Goal: Task Accomplishment & Management: Manage account settings

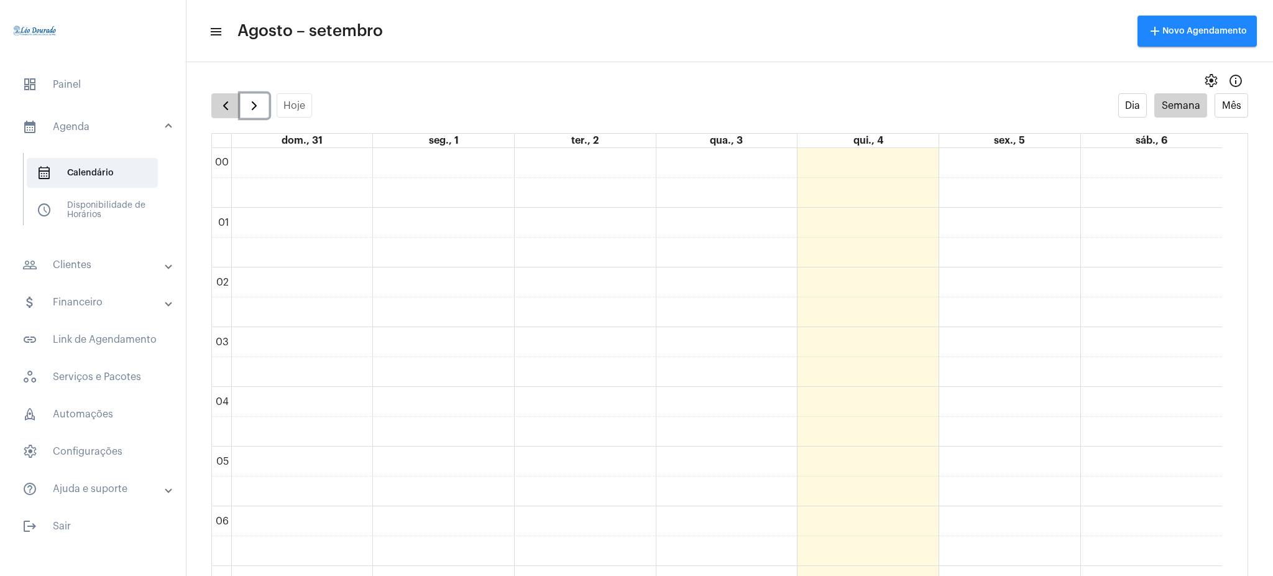
drag, startPoint x: 241, startPoint y: 108, endPoint x: 216, endPoint y: 108, distance: 24.9
click at [216, 108] on div at bounding box center [240, 105] width 58 height 25
click at [216, 108] on button "button" at bounding box center [225, 105] width 29 height 25
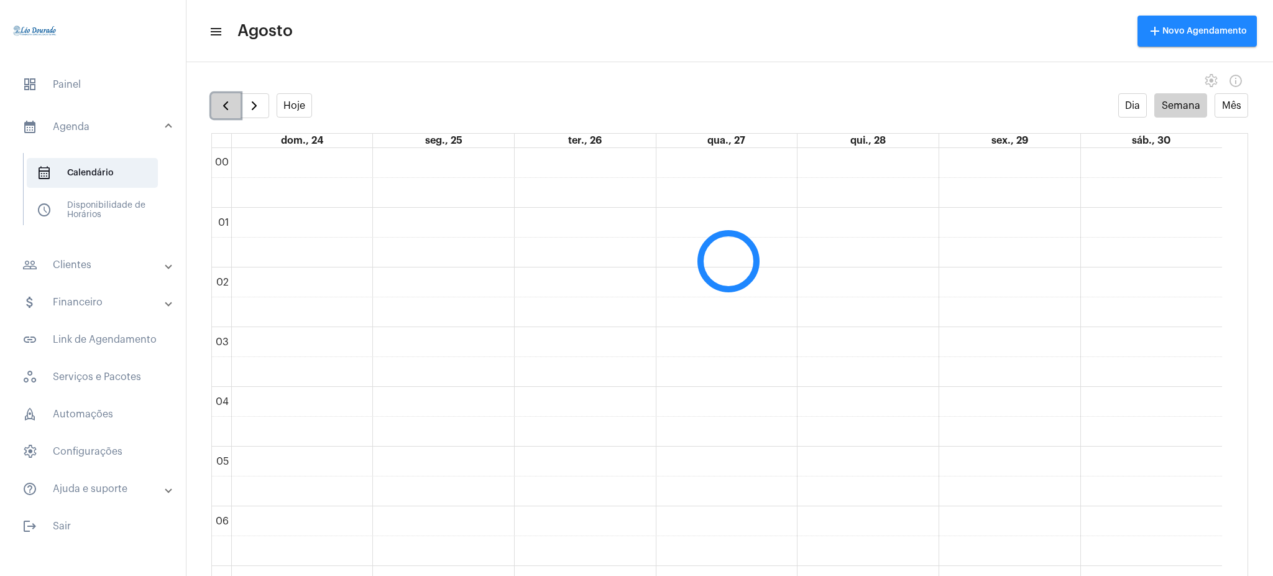
scroll to position [359, 0]
click at [242, 109] on button "button" at bounding box center [254, 105] width 29 height 25
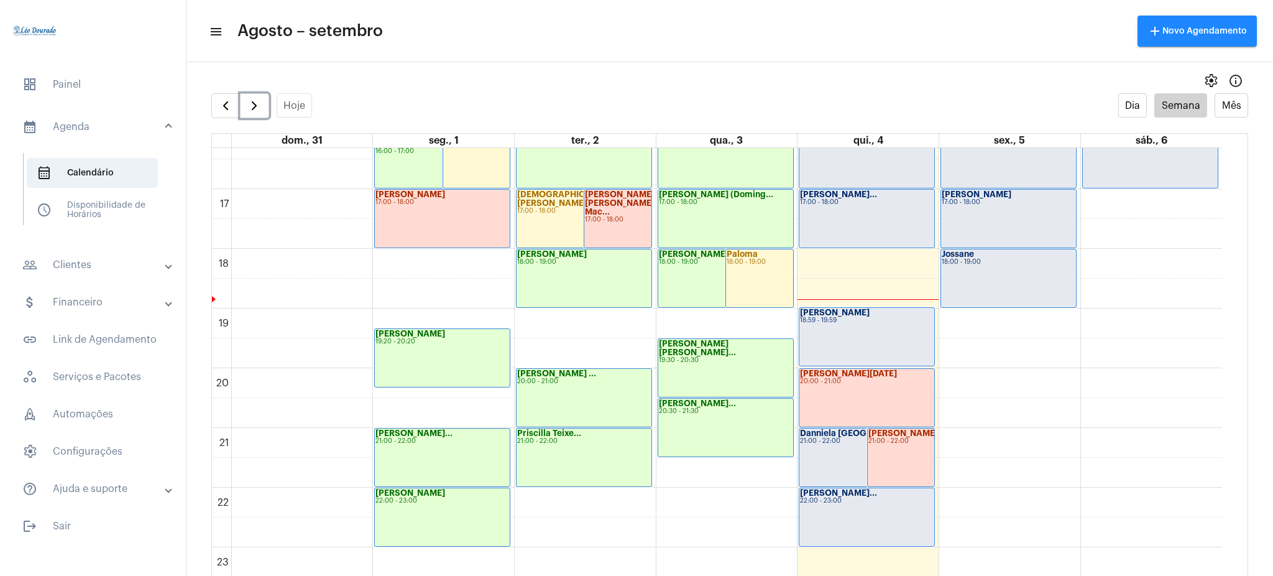
scroll to position [970, 0]
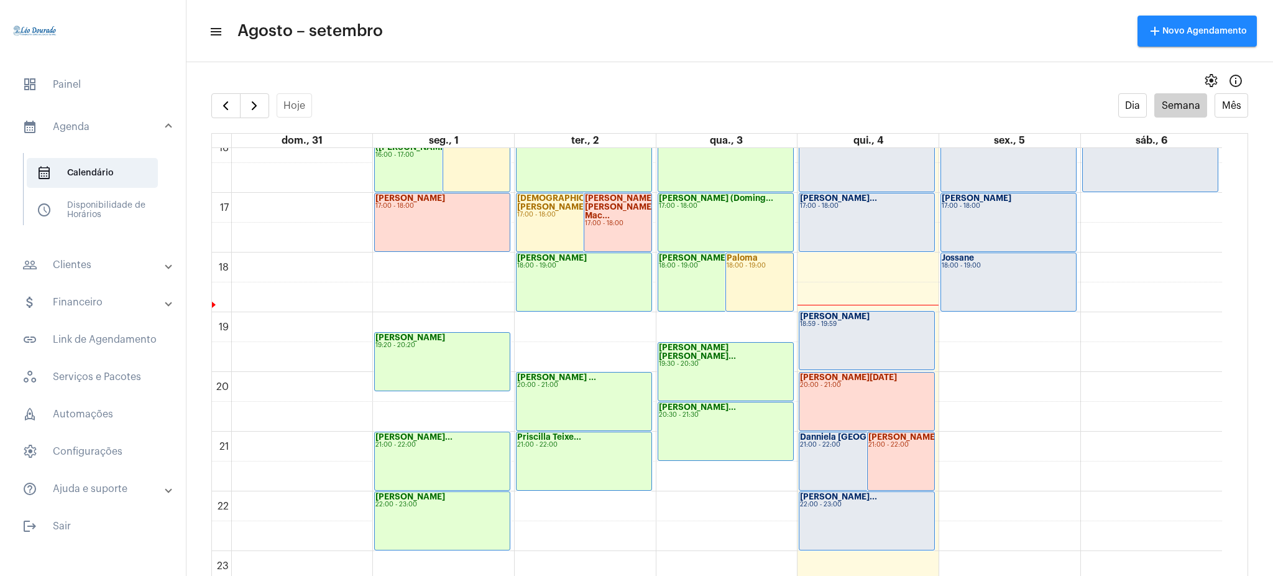
click at [137, 264] on mat-panel-title "people_outline Clientes" at bounding box center [94, 264] width 144 height 15
click at [76, 206] on span "people_outline Meus Clientes" at bounding box center [92, 213] width 131 height 30
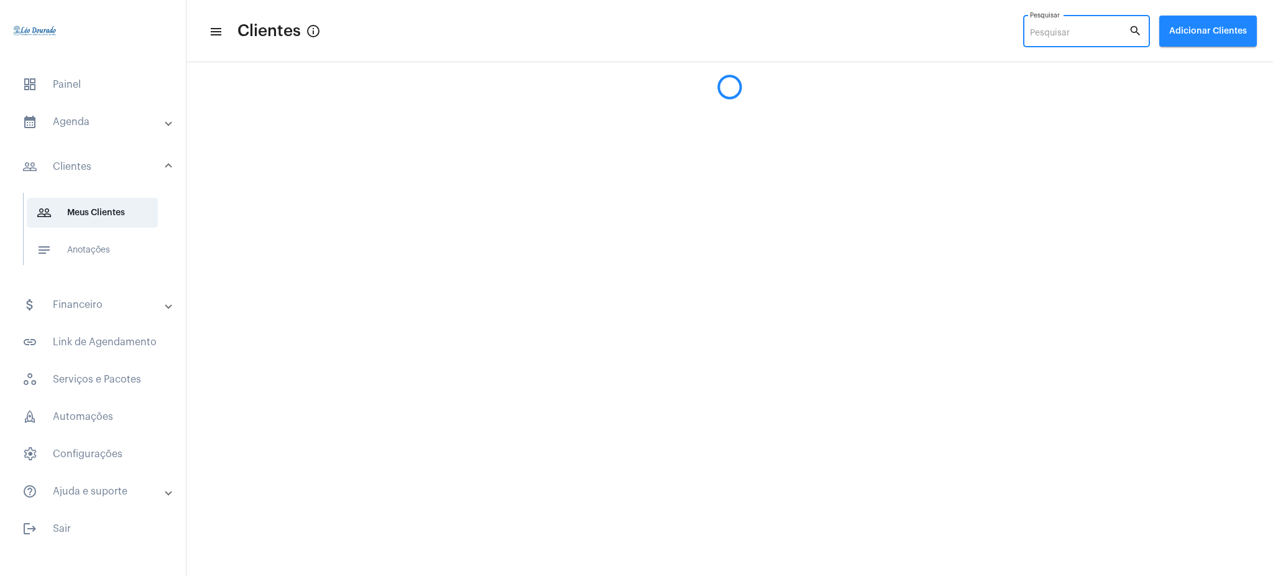
click at [1069, 37] on input "Pesquisar" at bounding box center [1079, 34] width 99 height 10
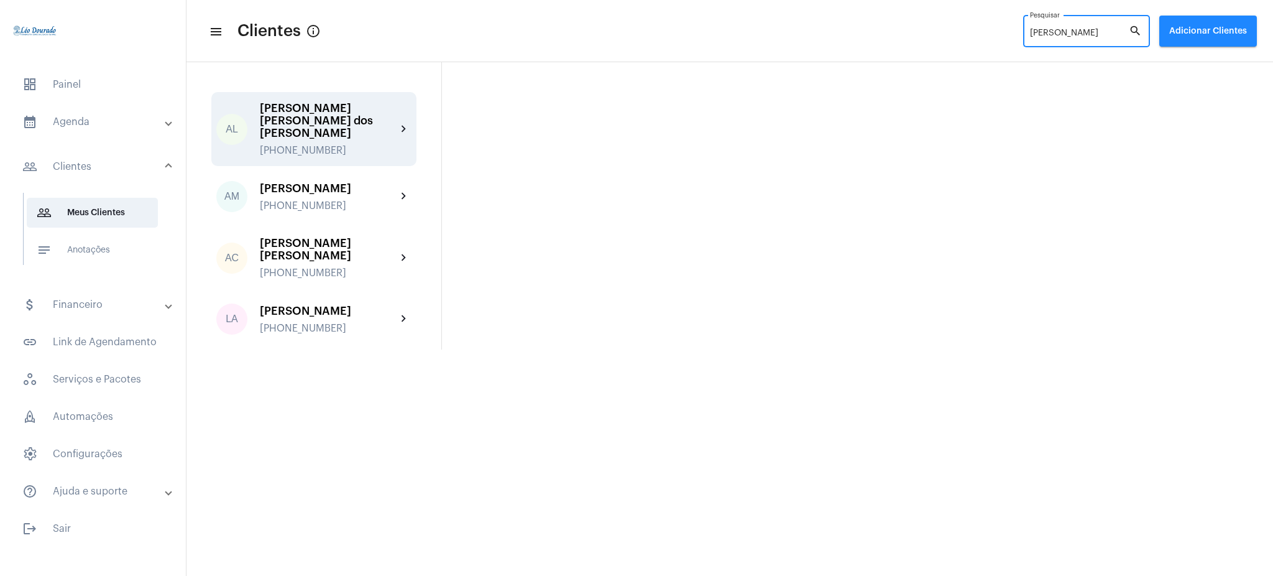
type input "[PERSON_NAME]"
click at [400, 114] on div "[PERSON_NAME] [PERSON_NAME] dos [PERSON_NAME] [PHONE_NUMBER] chevron_right" at bounding box center [313, 129] width 205 height 74
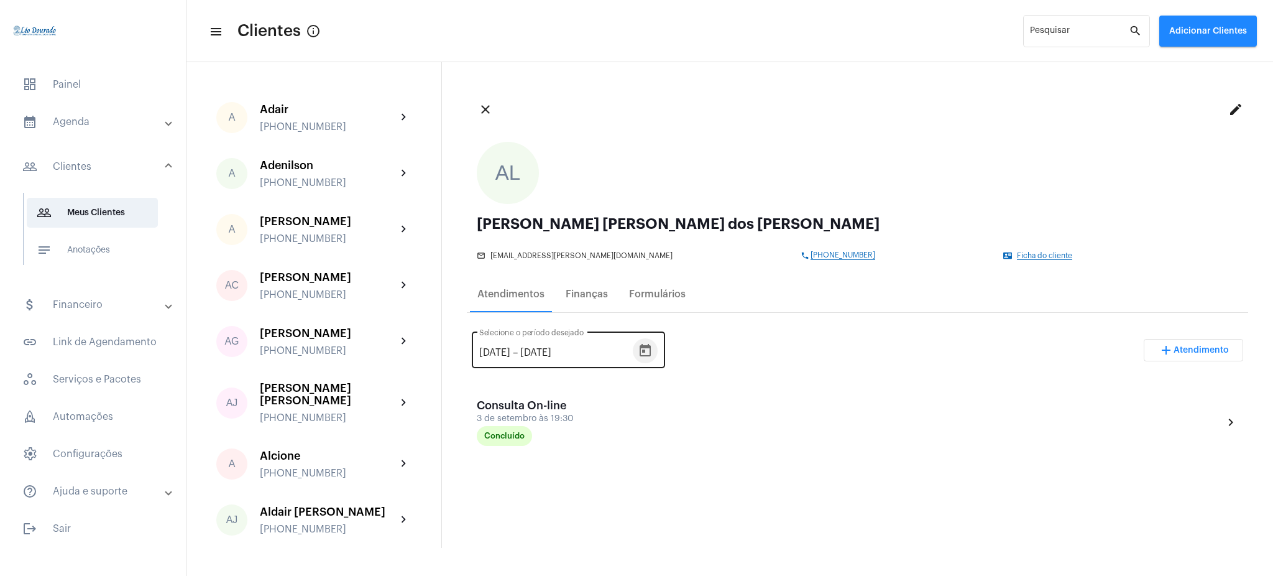
click at [648, 346] on button "Open calendar" at bounding box center [645, 350] width 25 height 25
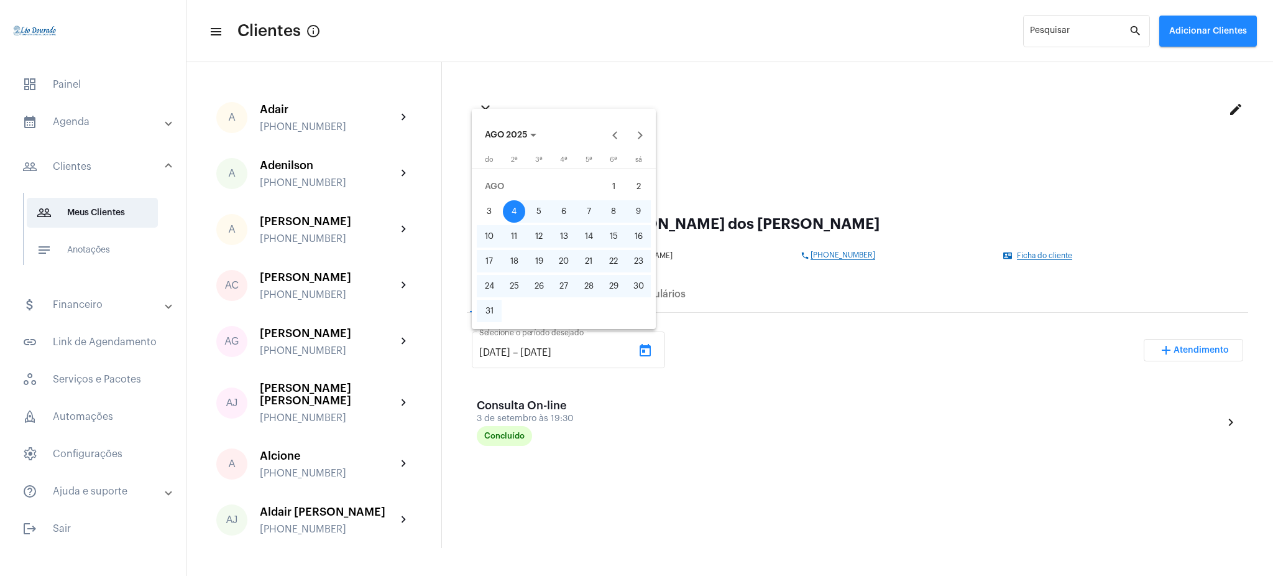
click at [504, 146] on mat-calendar "AGO 2025 [PERSON_NAME] do segunda-feira 2ª terça-feira 3ª quarta-feira 4ª quint…" at bounding box center [564, 219] width 184 height 220
click at [506, 142] on button "AGO 2025" at bounding box center [510, 134] width 71 height 25
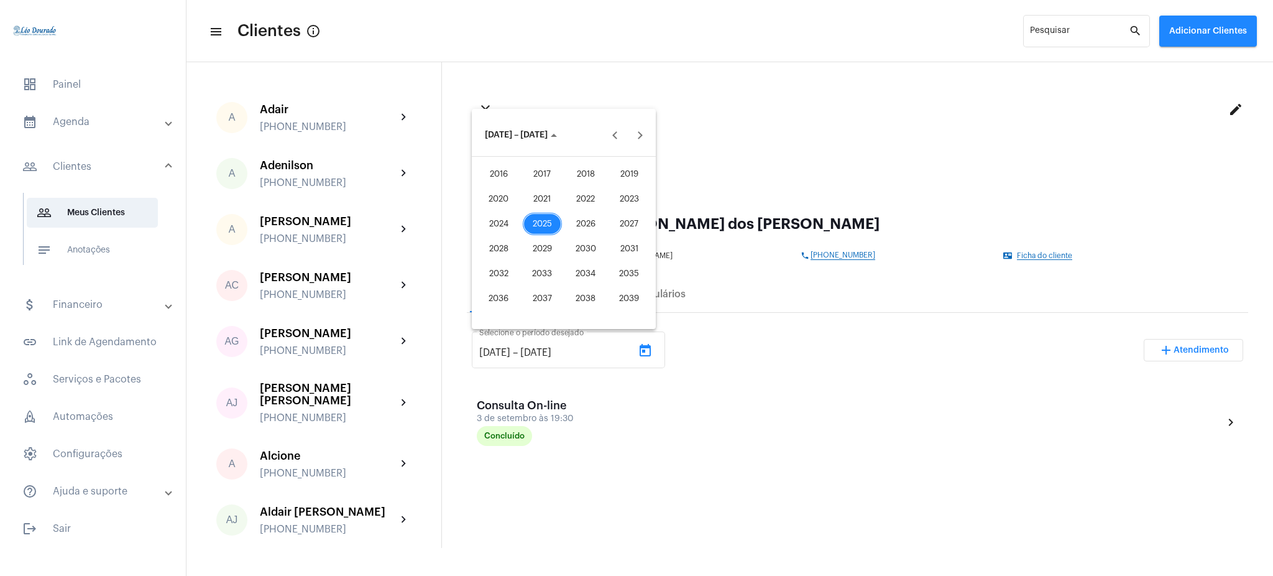
click at [549, 224] on div "2025" at bounding box center [542, 224] width 39 height 22
click at [502, 198] on div "JAN" at bounding box center [498, 199] width 39 height 22
click at [569, 176] on button "1" at bounding box center [563, 186] width 25 height 25
type input "[DATE]"
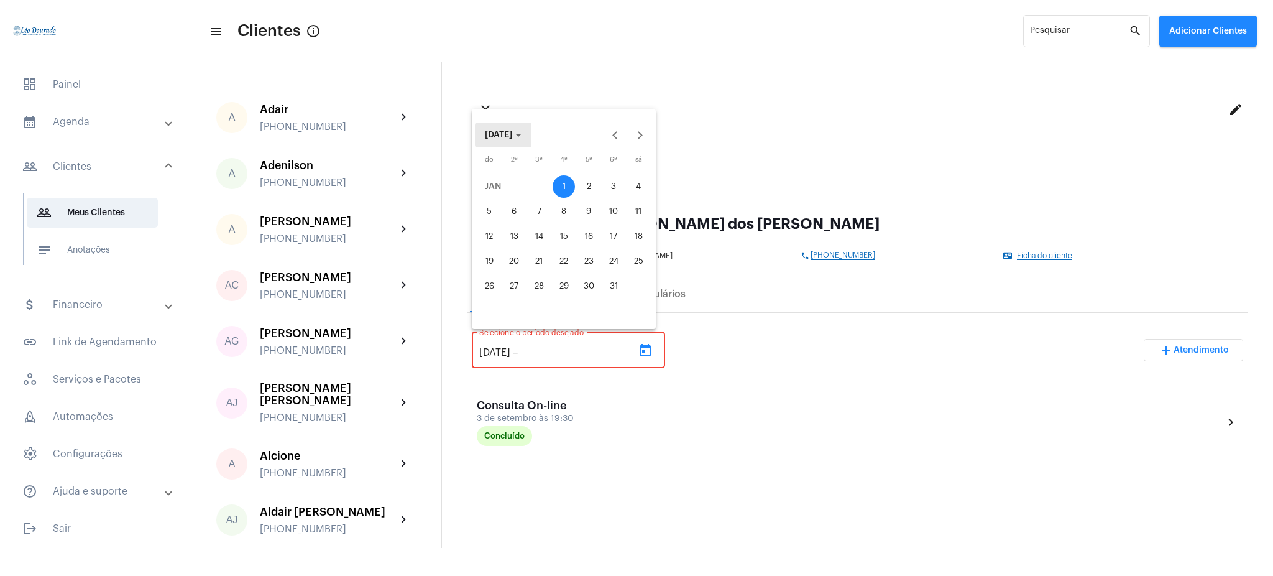
click at [492, 140] on button "[DATE]" at bounding box center [503, 134] width 57 height 25
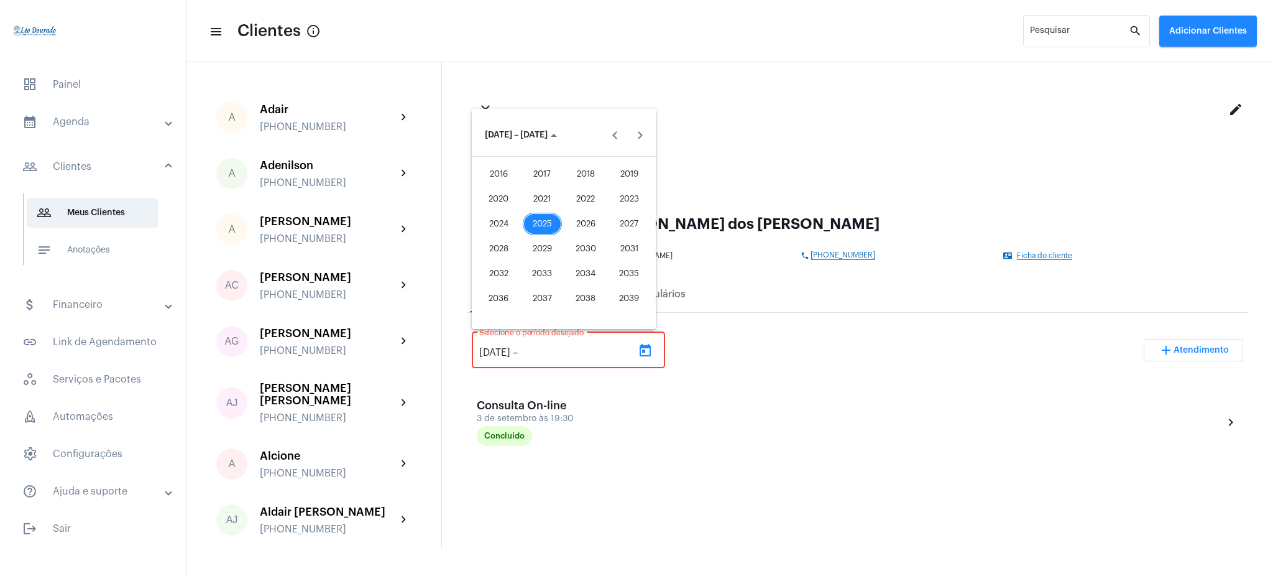
click at [549, 224] on div "2025" at bounding box center [542, 224] width 39 height 22
click at [500, 246] on div "SET" at bounding box center [498, 248] width 39 height 22
click at [615, 207] on div "5" at bounding box center [613, 211] width 22 height 22
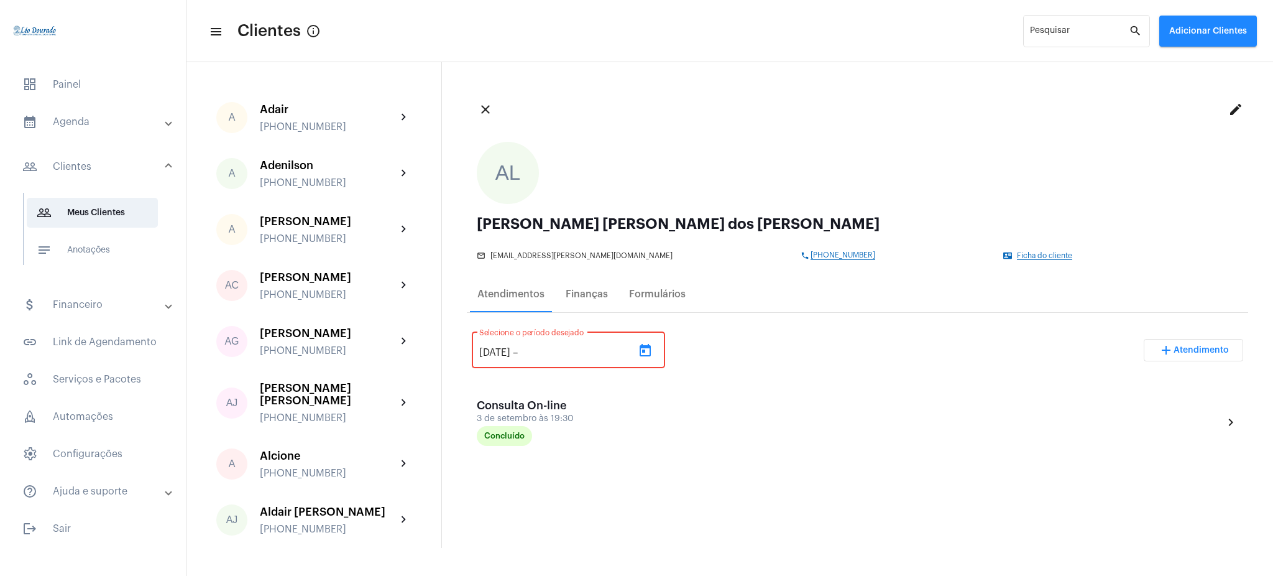
type input "[DATE]"
click at [48, 117] on mat-panel-title "calendar_month_outlined Agenda" at bounding box center [94, 121] width 144 height 15
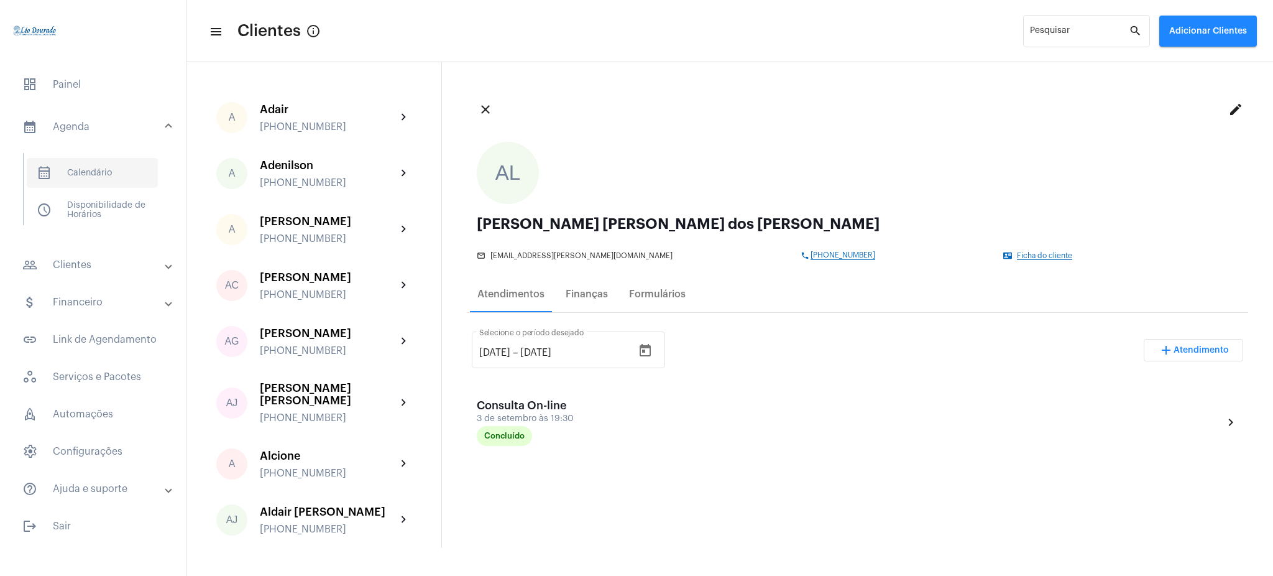
click at [111, 158] on span "calendar_month_outlined Calendário" at bounding box center [92, 173] width 131 height 30
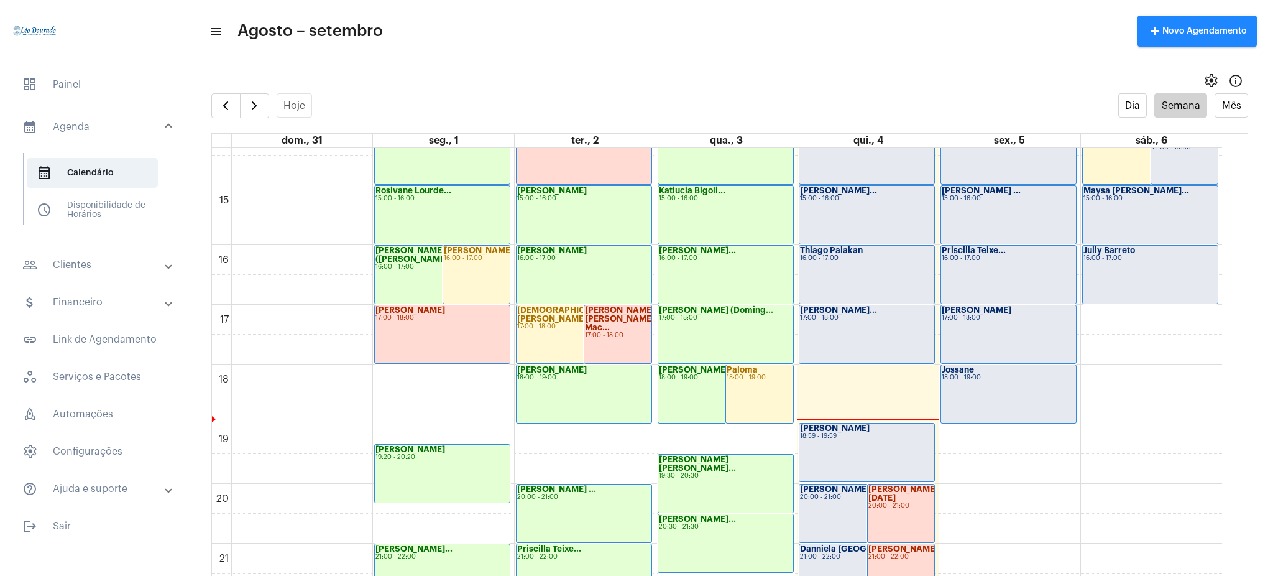
scroll to position [979, 0]
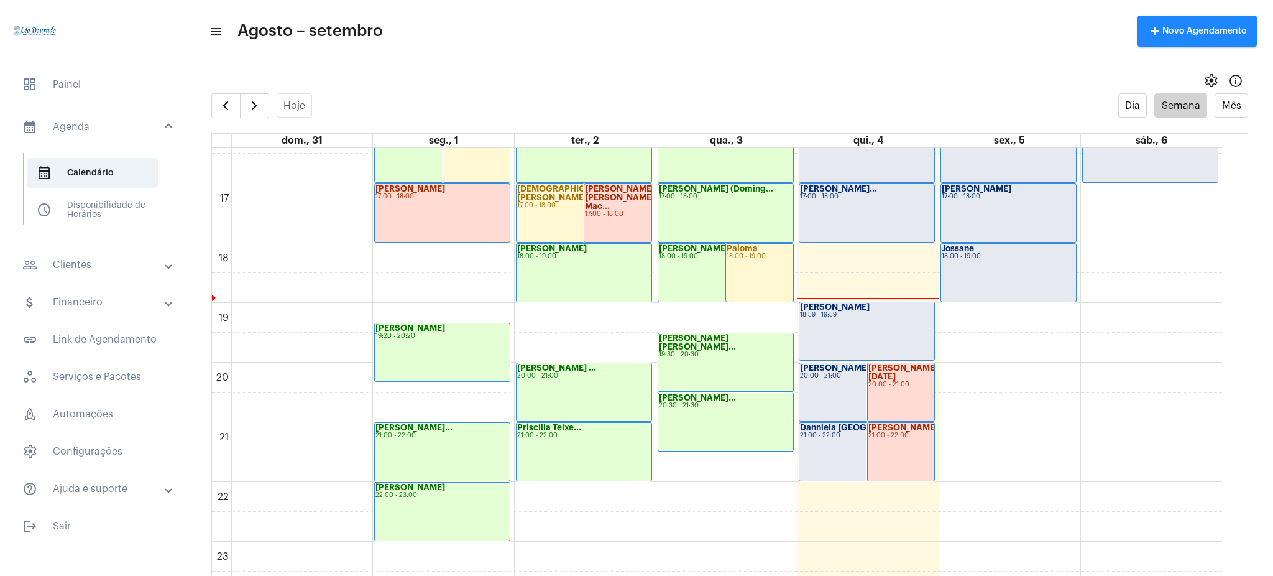
click at [740, 410] on div "[PERSON_NAME]... 20:30 - 21:30" at bounding box center [725, 422] width 135 height 58
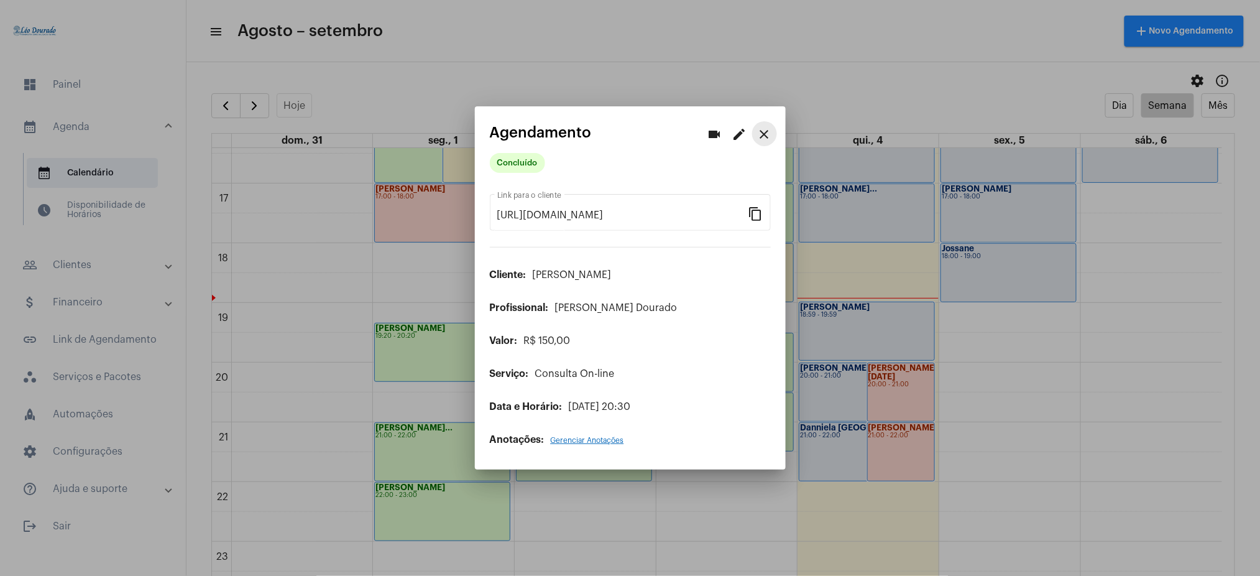
click at [772, 137] on button "close" at bounding box center [764, 133] width 25 height 25
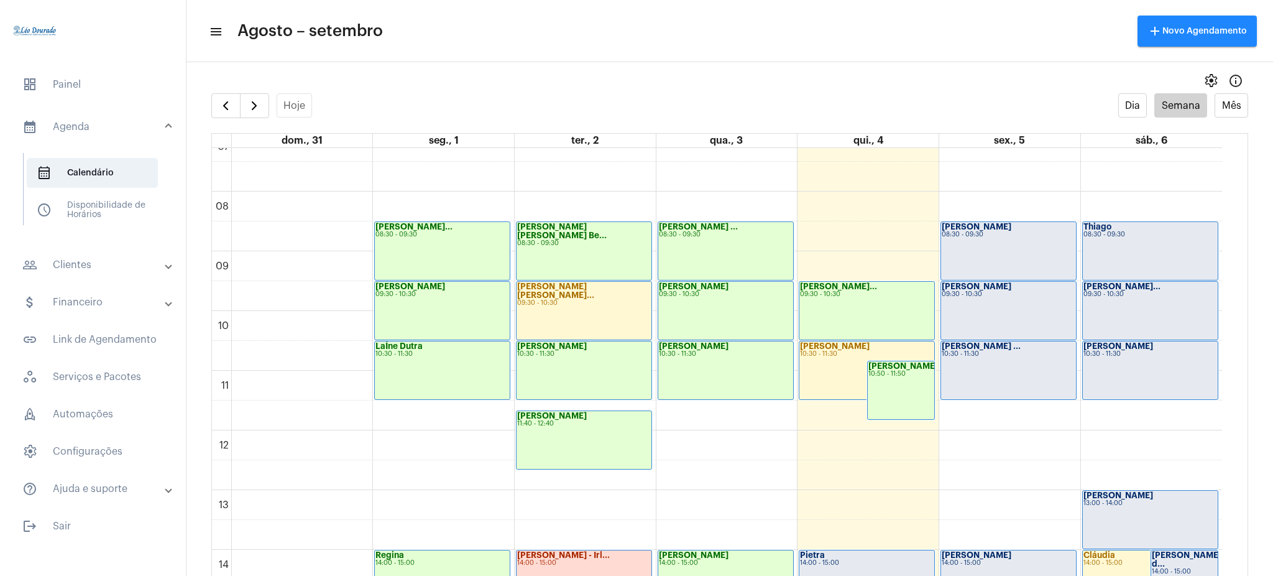
scroll to position [438, 0]
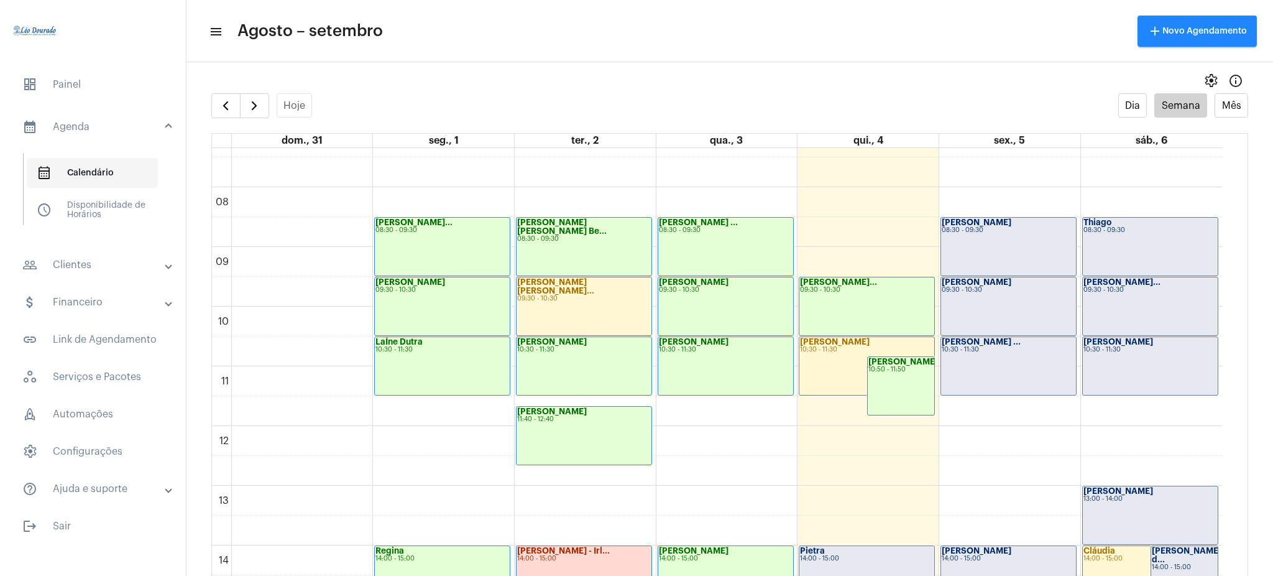
click at [106, 168] on span "calendar_month_outlined Calendário" at bounding box center [92, 173] width 131 height 30
click at [76, 269] on mat-panel-title "people_outline Clientes" at bounding box center [94, 264] width 144 height 15
click at [80, 214] on span "people_outline Meus Clientes" at bounding box center [92, 213] width 131 height 30
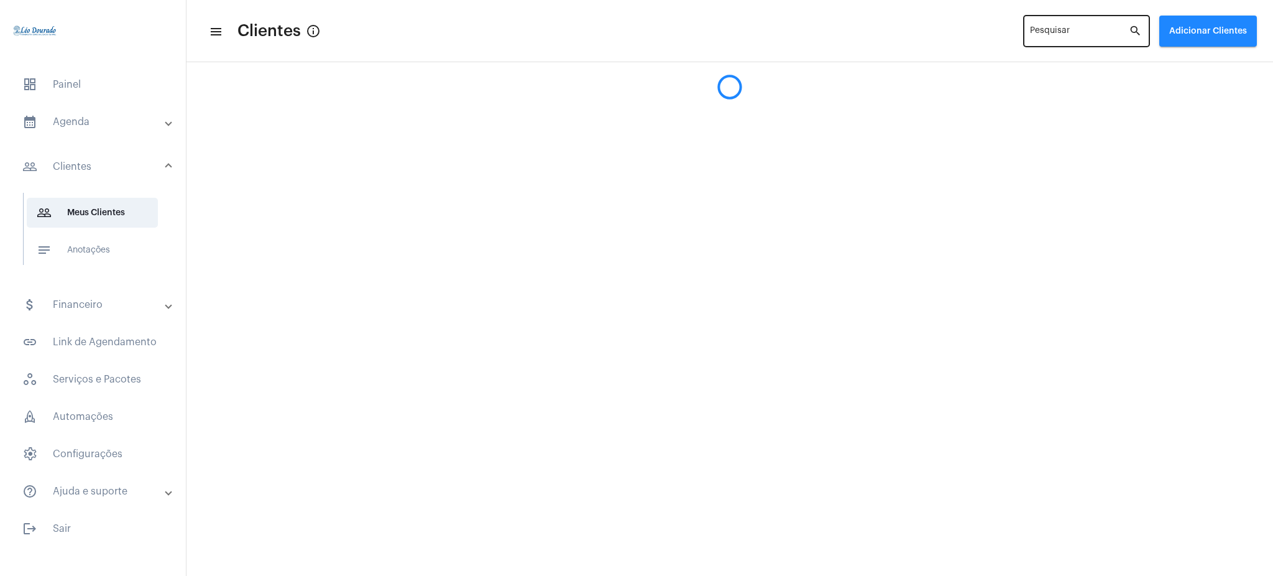
click at [1050, 27] on div "Pesquisar" at bounding box center [1079, 30] width 99 height 34
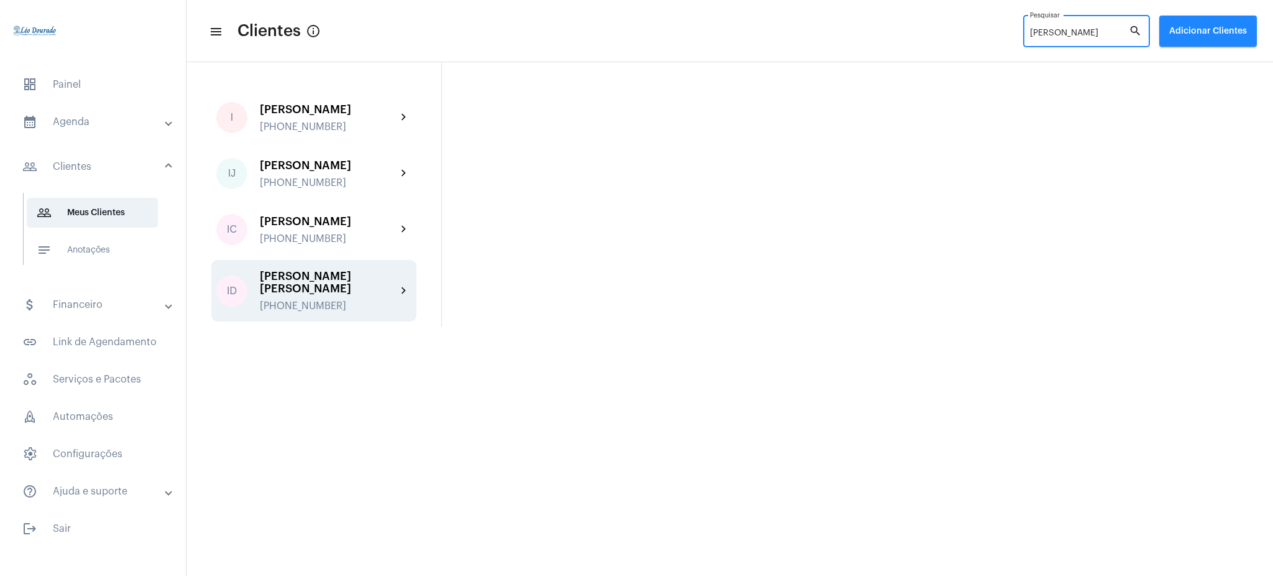
type input "[PERSON_NAME]"
click at [403, 297] on div "ID [PERSON_NAME] [PERSON_NAME] [PHONE_NUMBER] chevron_right" at bounding box center [313, 291] width 205 height 62
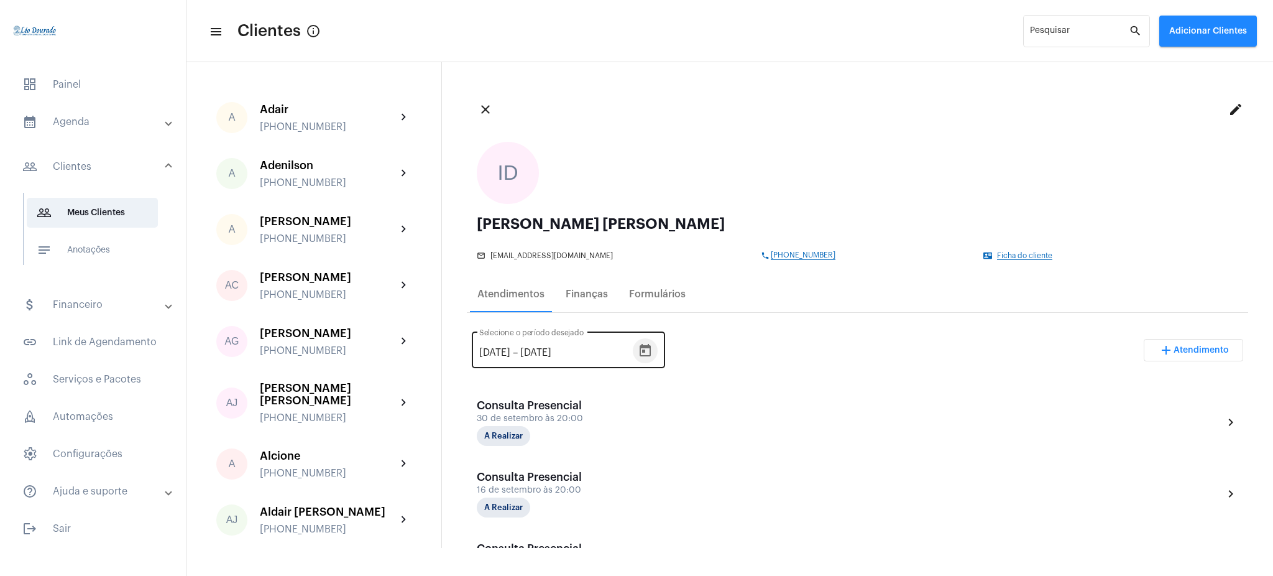
click at [653, 353] on icon "Open calendar" at bounding box center [645, 350] width 15 height 15
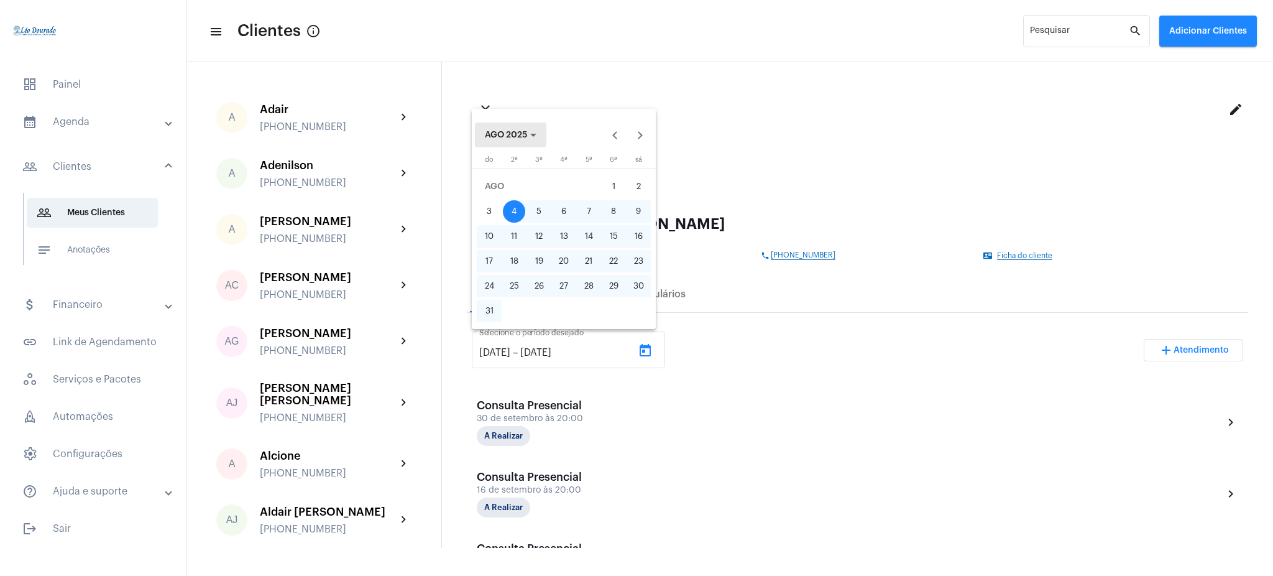
click at [544, 144] on button "AGO 2025" at bounding box center [510, 134] width 71 height 25
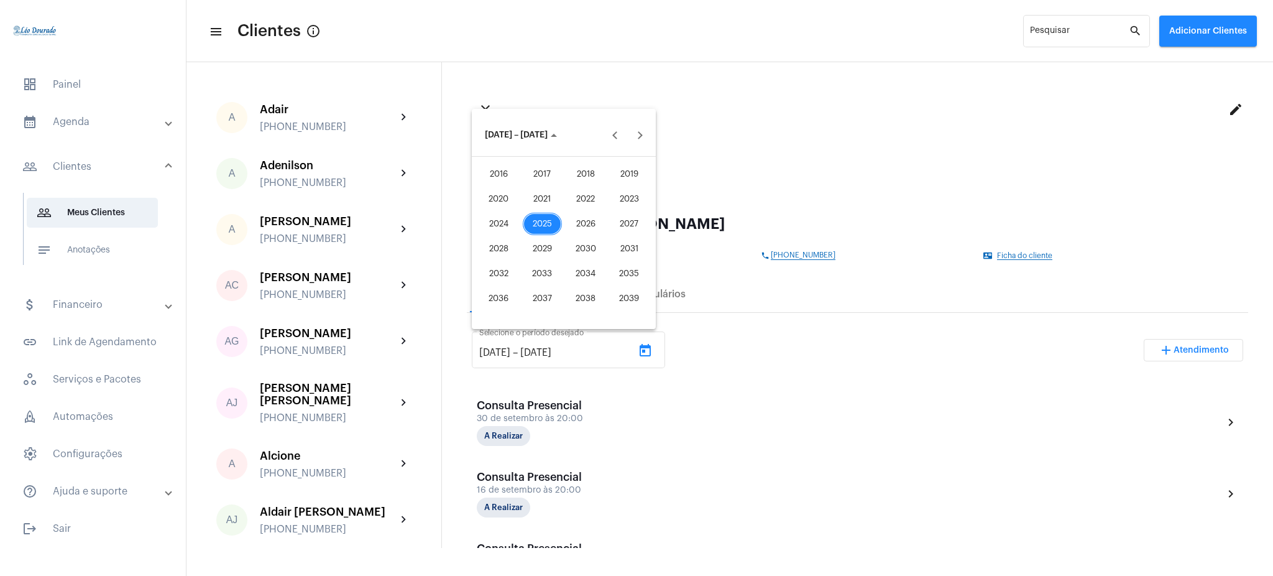
click at [492, 352] on div at bounding box center [636, 288] width 1273 height 576
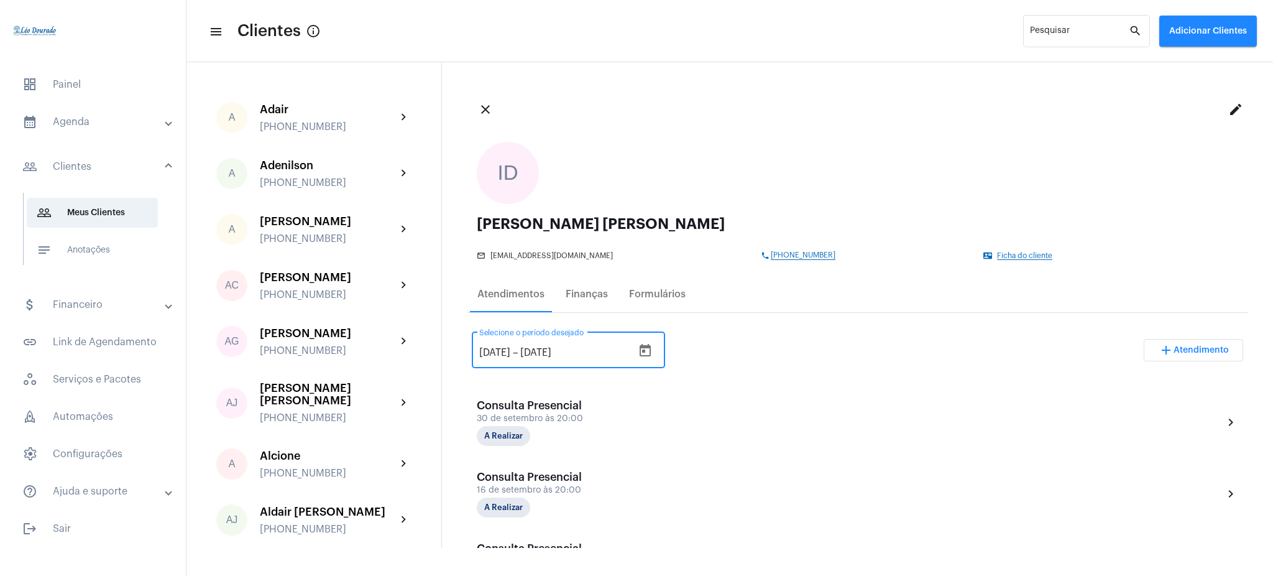
click at [493, 348] on input "[DATE]" at bounding box center [494, 352] width 31 height 11
type input "[DATE]"
click at [721, 333] on div "[DATE] [DATE] – [DATE] Selecione o período desejado add Atendimento" at bounding box center [857, 355] width 771 height 58
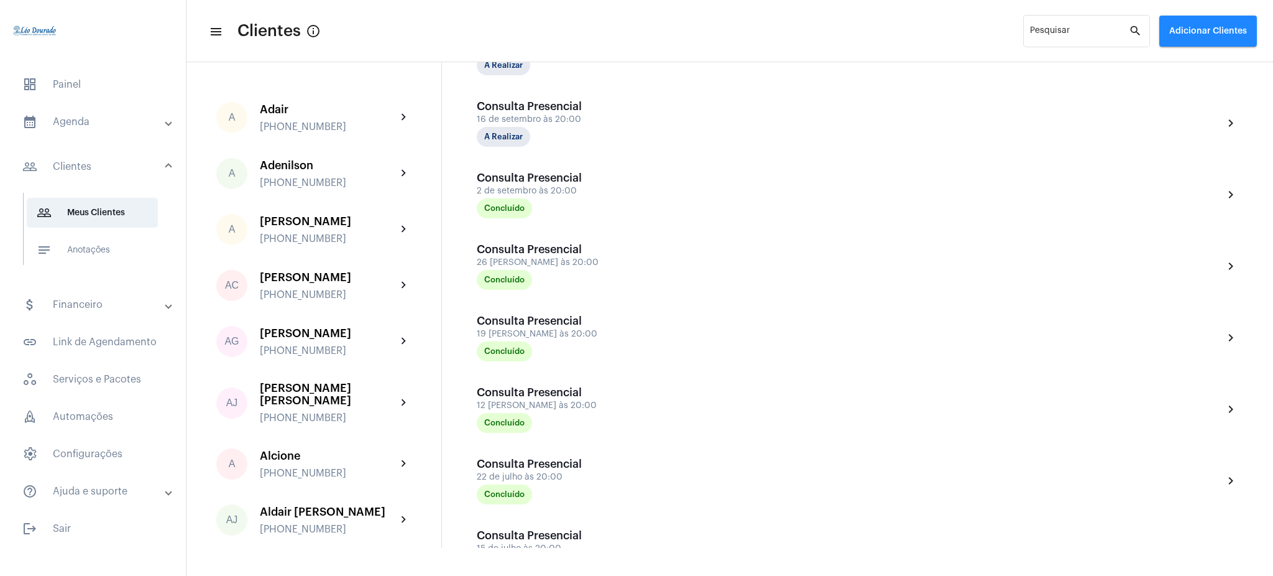
scroll to position [367, 0]
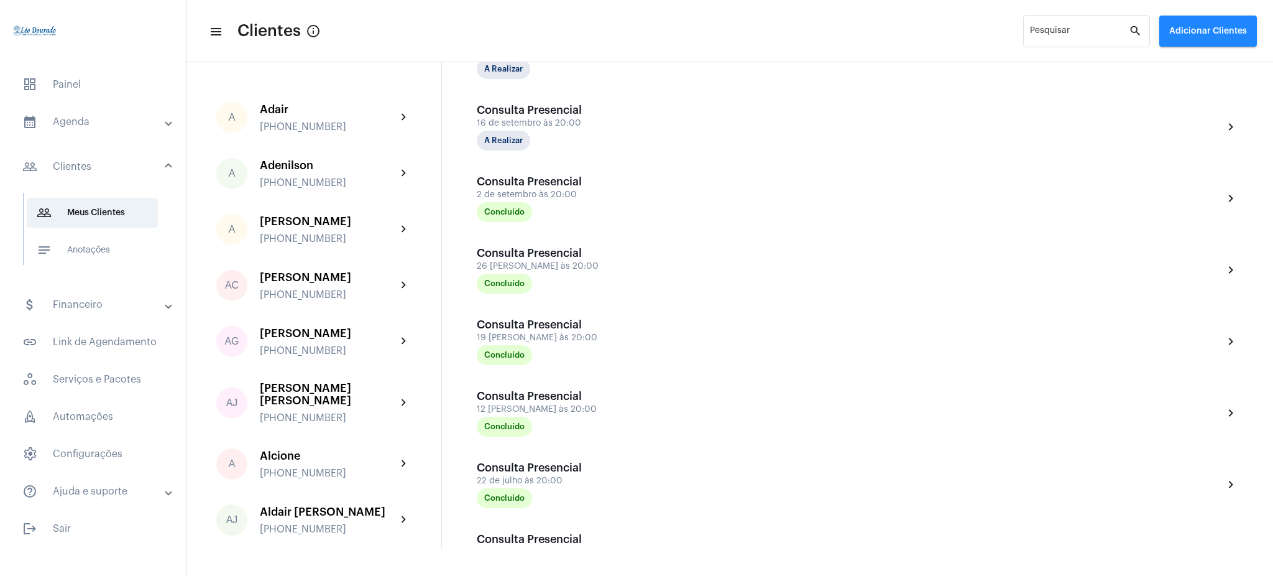
click at [109, 122] on mat-panel-title "calendar_month_outlined Agenda" at bounding box center [94, 121] width 144 height 15
click at [131, 170] on span "calendar_month_outlined Calendário" at bounding box center [92, 173] width 131 height 30
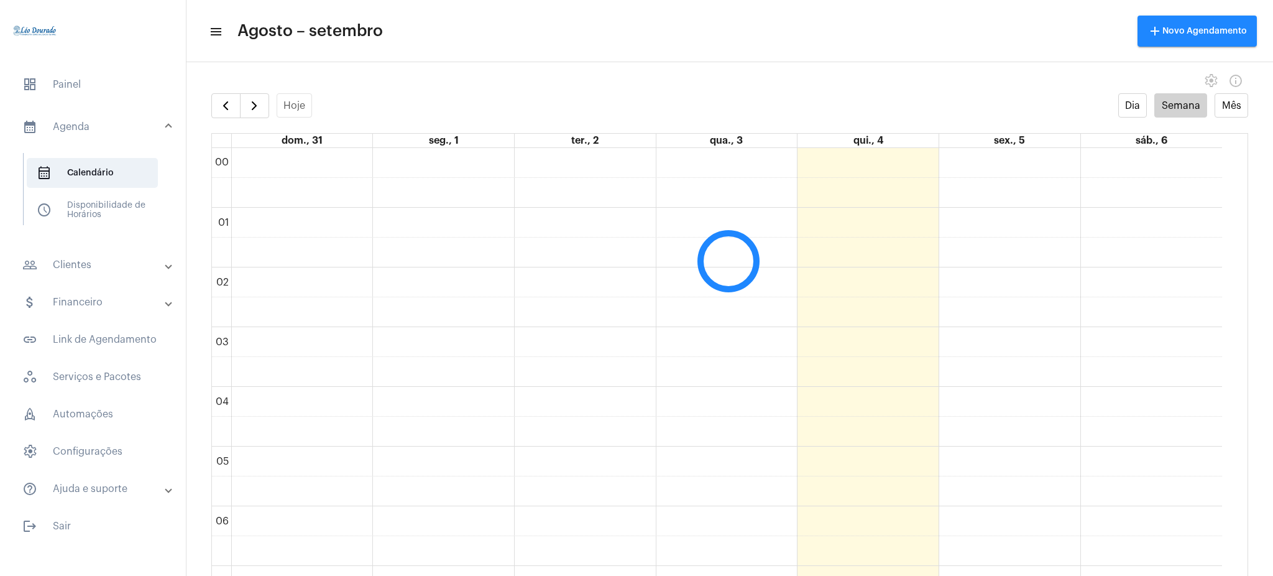
scroll to position [359, 0]
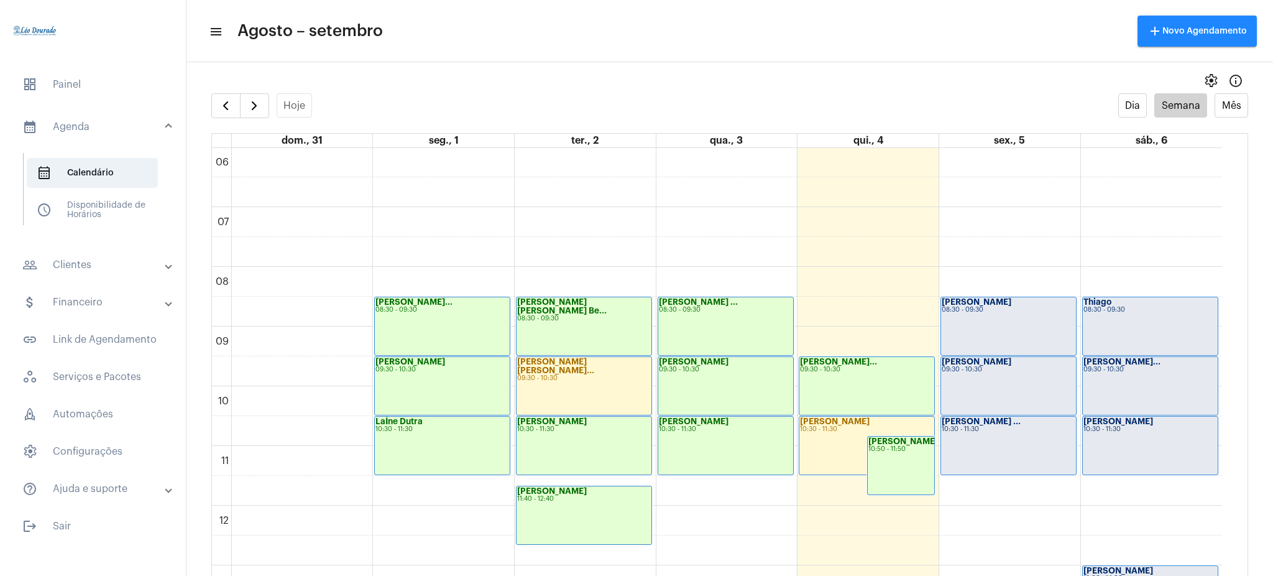
click at [90, 129] on mat-panel-title "calendar_month_outlined Agenda" at bounding box center [94, 126] width 144 height 15
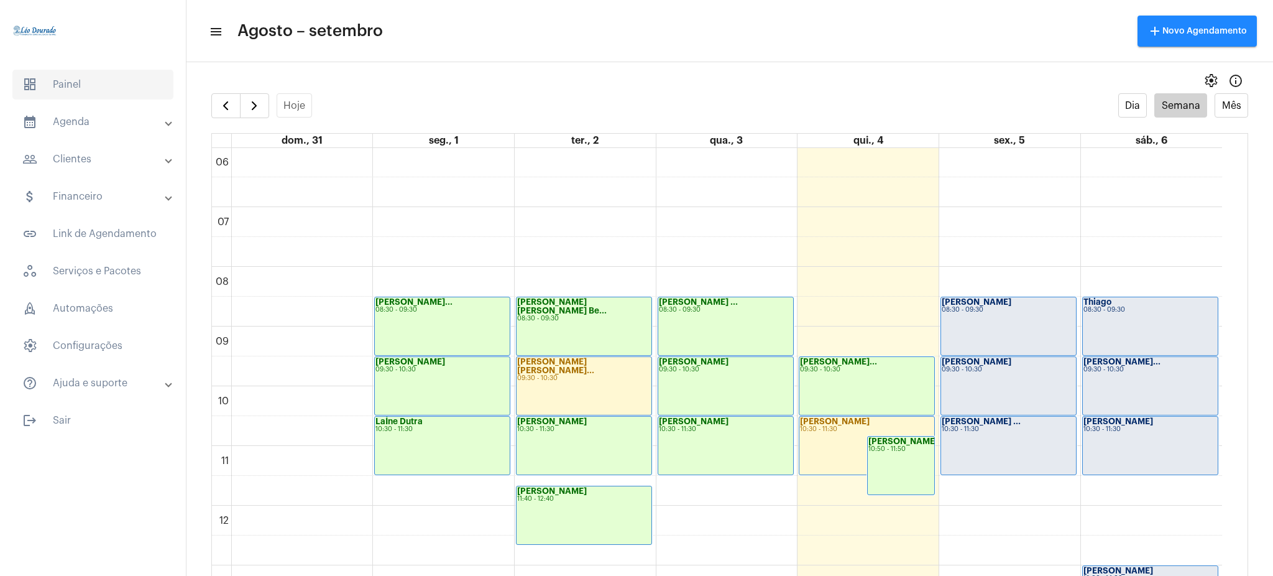
click at [80, 76] on span "dashboard Painel" at bounding box center [92, 85] width 161 height 30
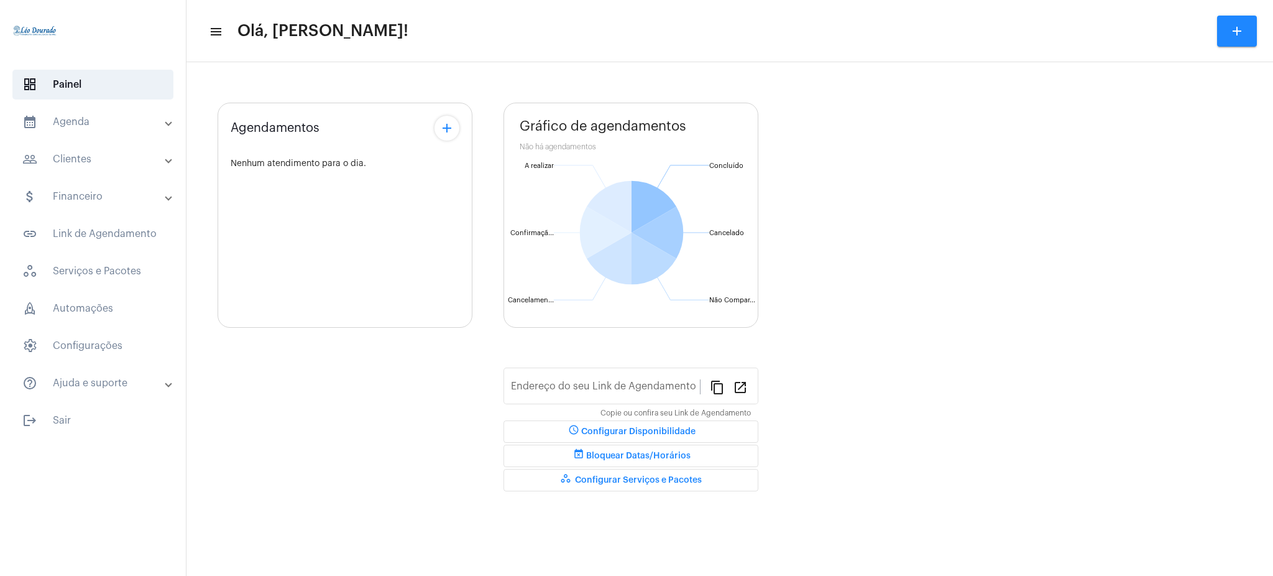
type input "[URL][DOMAIN_NAME][PERSON_NAME]"
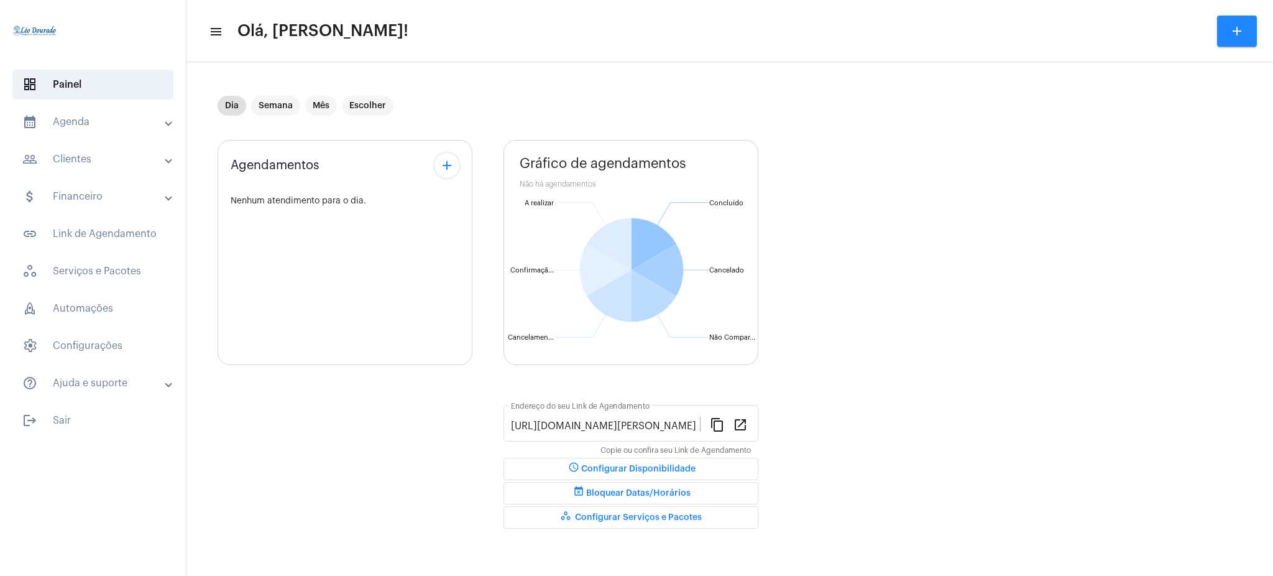
click at [66, 164] on mat-panel-title "people_outline Clientes" at bounding box center [94, 159] width 144 height 15
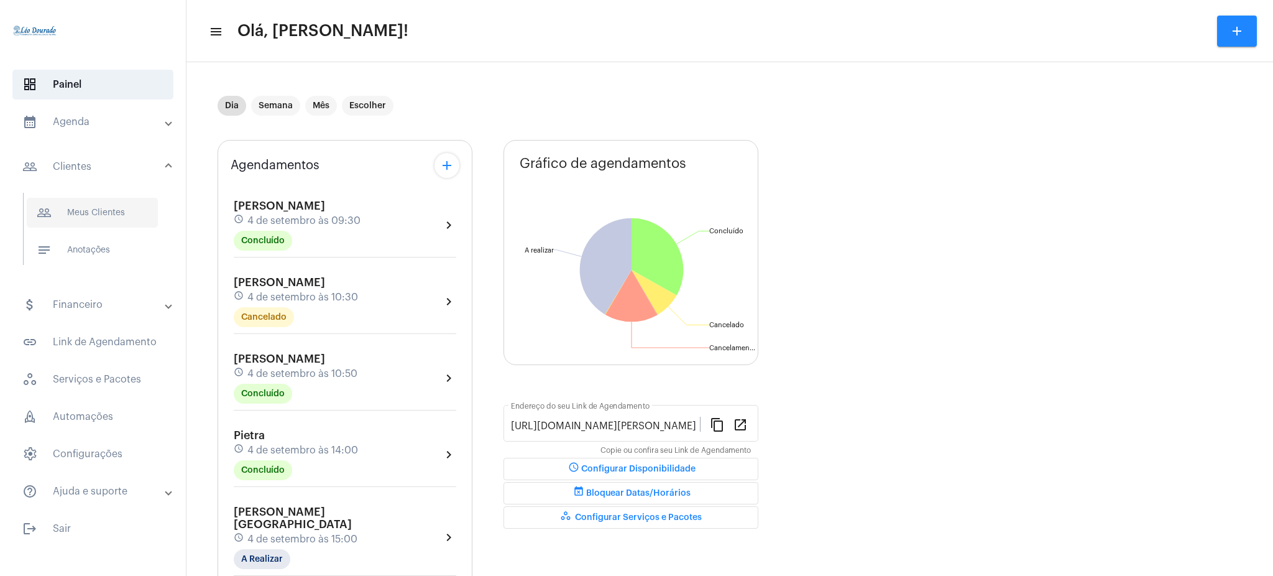
click at [111, 206] on span "people_outline Meus Clientes" at bounding box center [92, 213] width 131 height 30
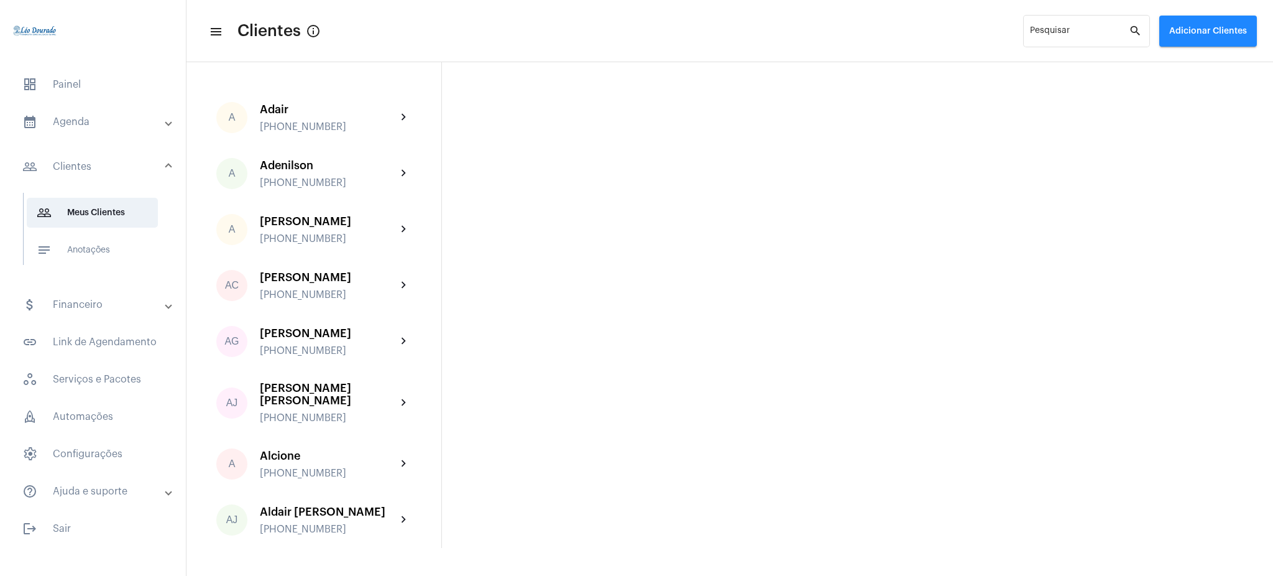
click at [77, 124] on mat-panel-title "calendar_month_outlined Agenda" at bounding box center [94, 121] width 144 height 15
click at [97, 169] on span "calendar_month_outlined Calendário" at bounding box center [92, 173] width 131 height 30
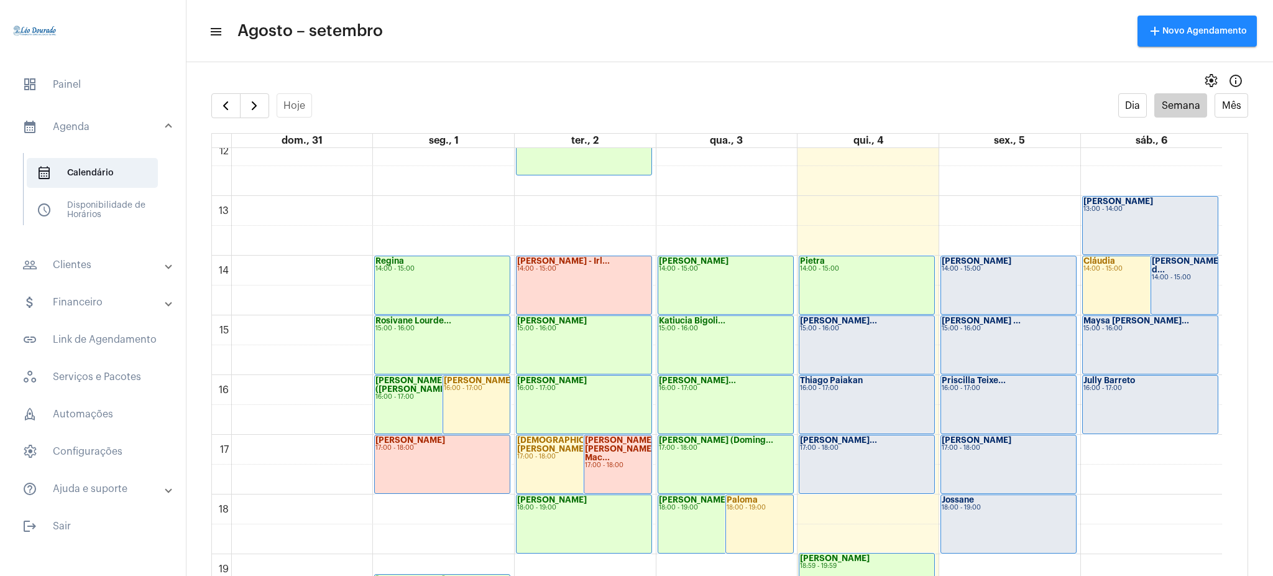
scroll to position [732, 0]
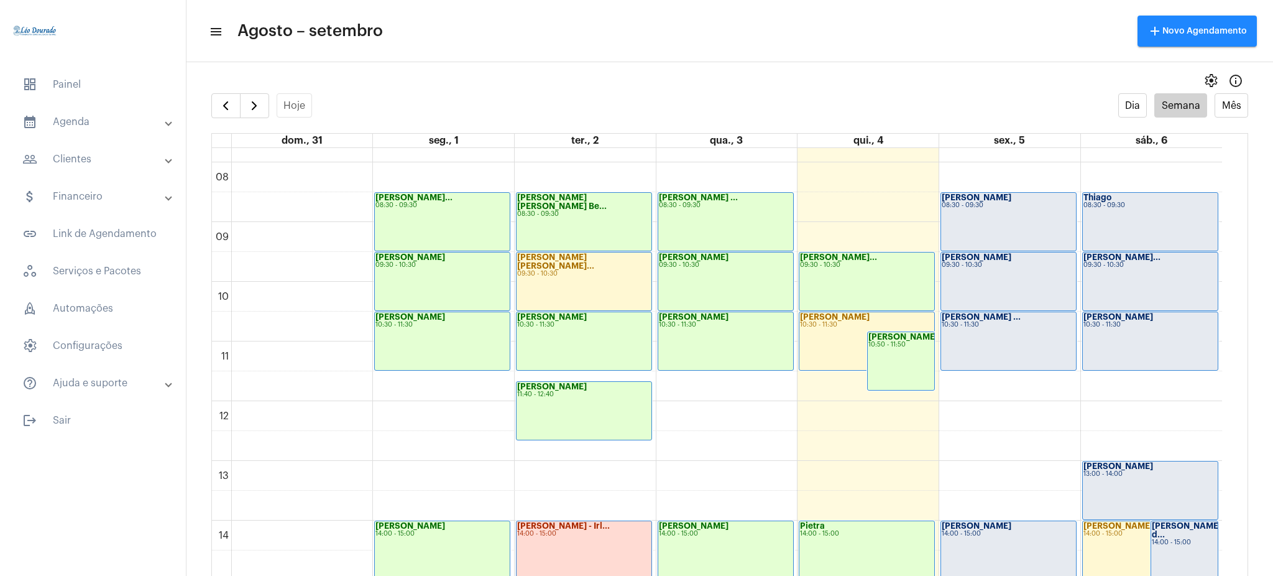
scroll to position [461, 0]
